Goal: Transaction & Acquisition: Subscribe to service/newsletter

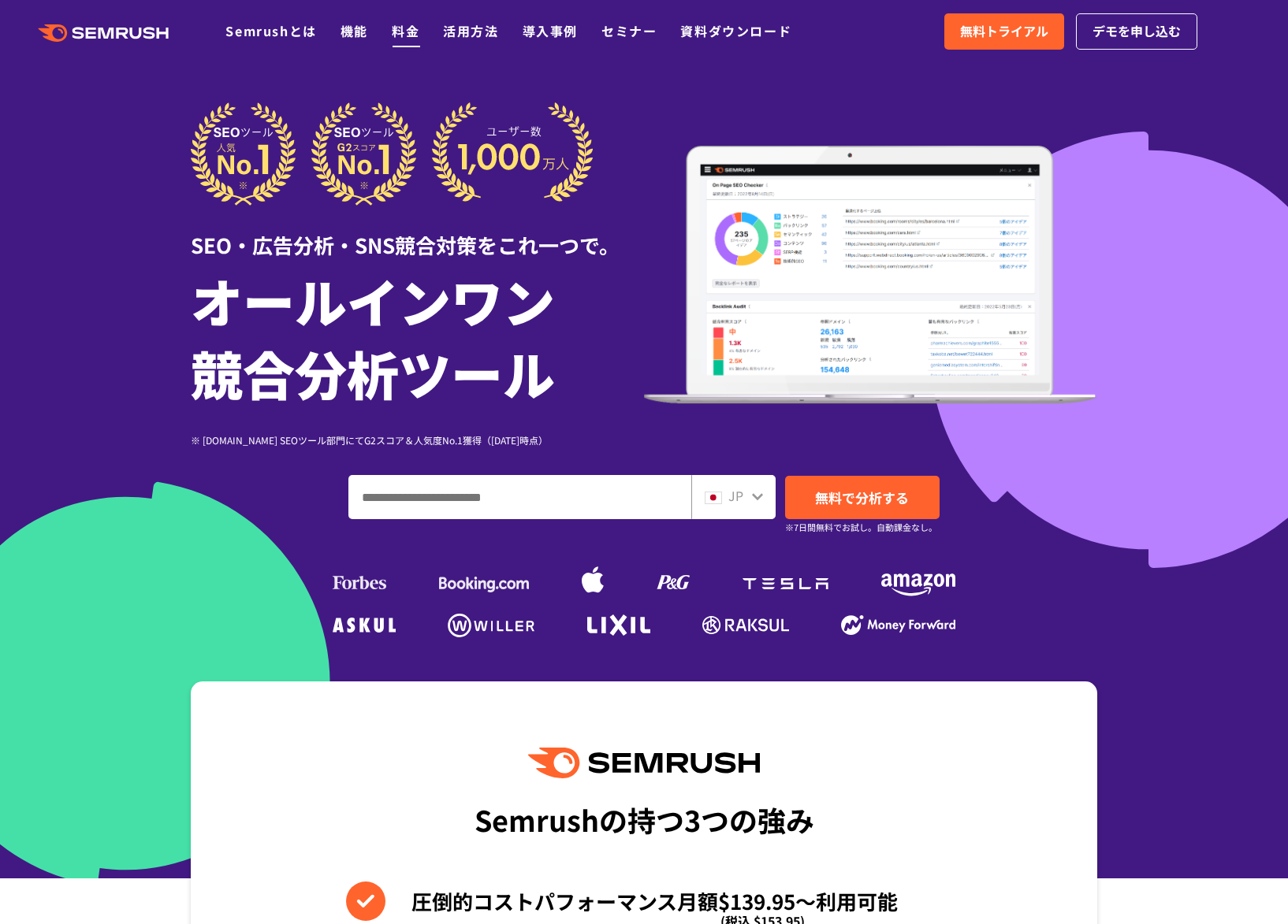
click at [396, 29] on link "料金" at bounding box center [406, 30] width 27 height 19
click at [139, 35] on icon ".cls {fill: #FF642D;}" at bounding box center [105, 33] width 178 height 18
click at [1013, 33] on span "無料トライアル" at bounding box center [1005, 31] width 88 height 21
